Goal: Navigation & Orientation: Find specific page/section

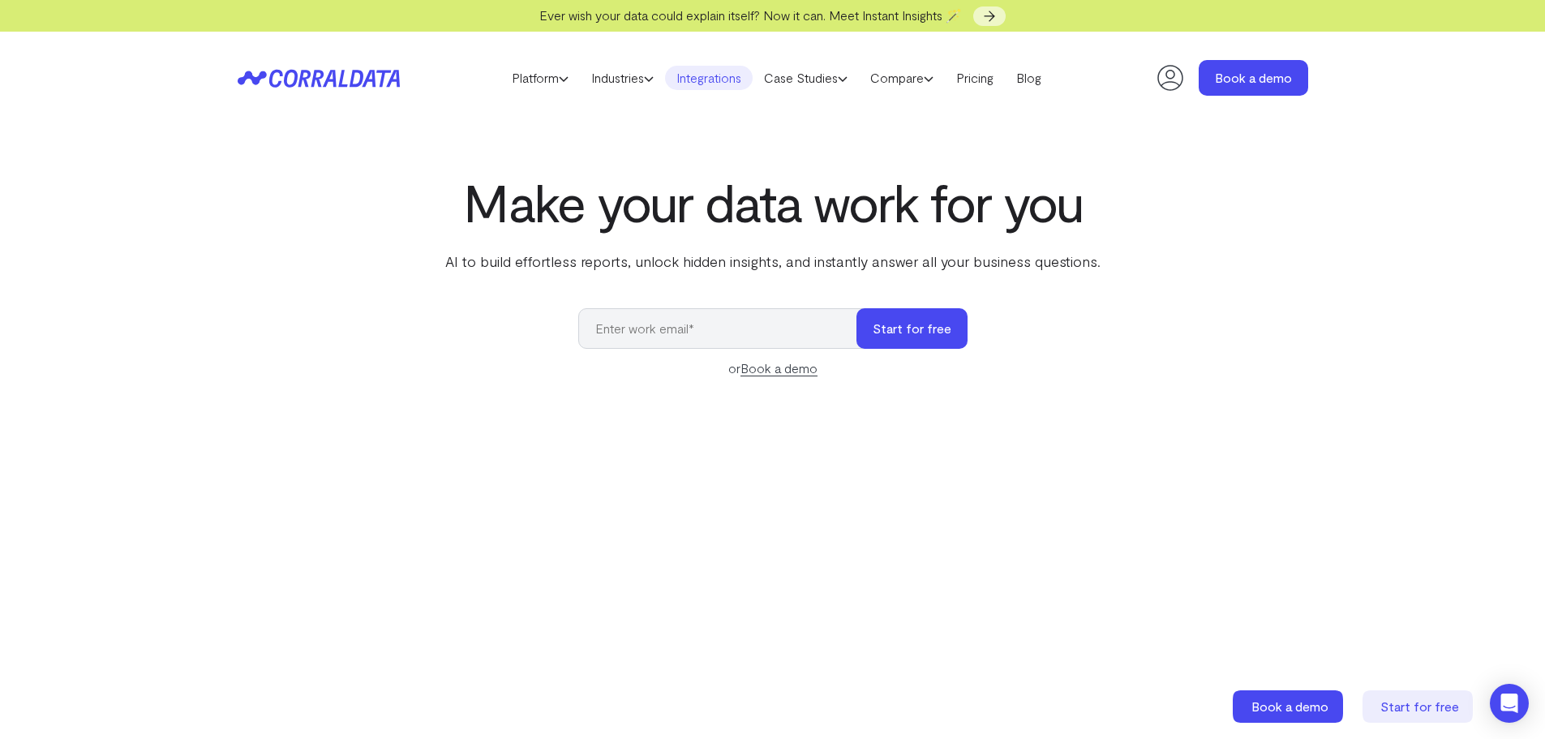
click at [688, 89] on link "Integrations" at bounding box center [709, 78] width 88 height 24
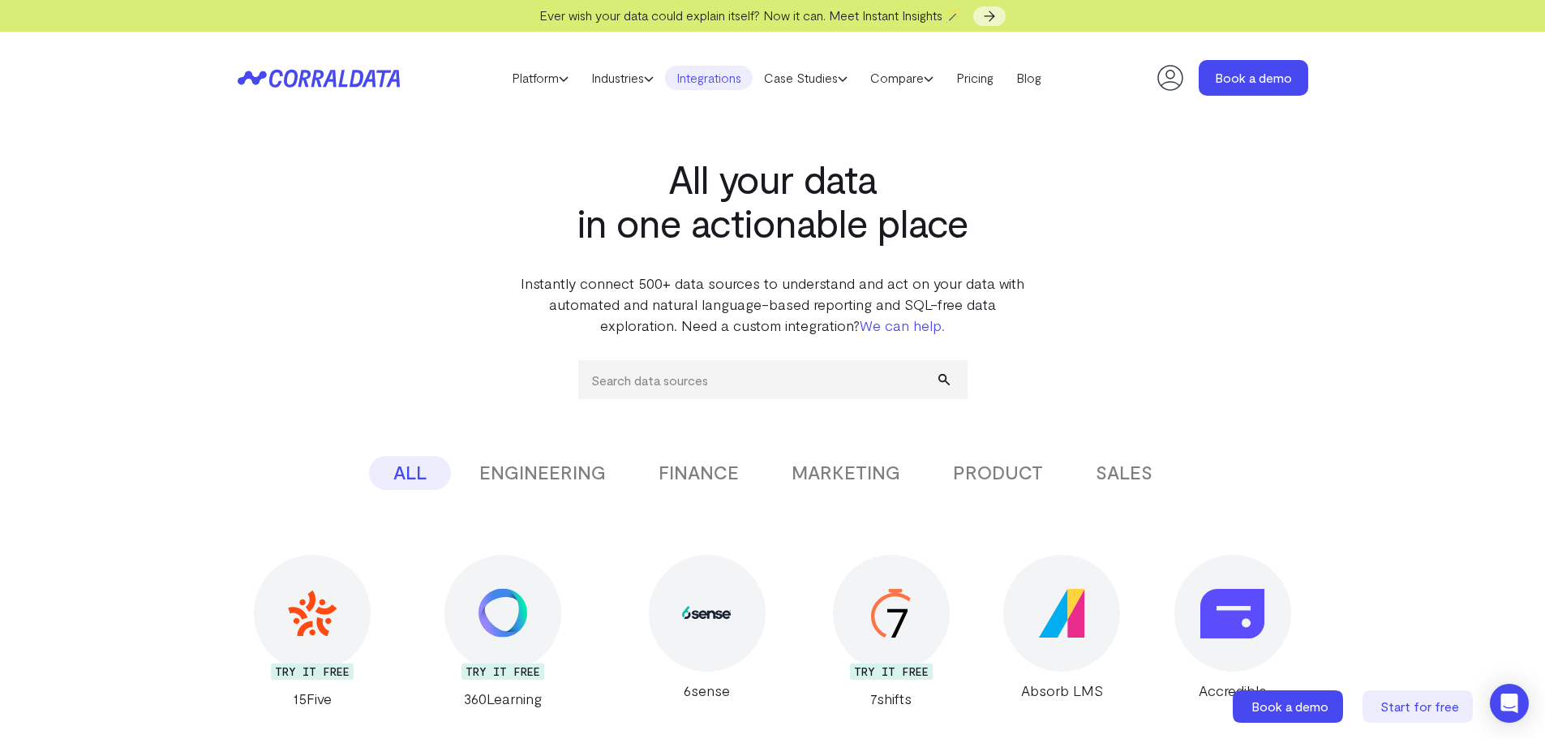
click at [347, 320] on div "All your data in one actionable place Instantly connect 500+ data sources to un…" at bounding box center [773, 230] width 1168 height 212
click at [297, 88] on header "Platform AI Reporting Use AI to effortlessly answer any business questions from…" at bounding box center [773, 78] width 1071 height 92
click at [300, 83] on icon at bounding box center [308, 78] width 79 height 18
